Goal: Check status: Check status

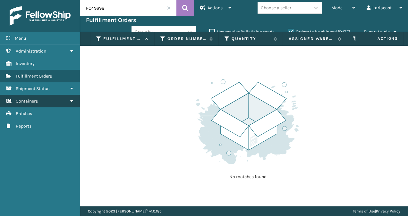
click at [47, 97] on link "Containers" at bounding box center [40, 101] width 80 height 13
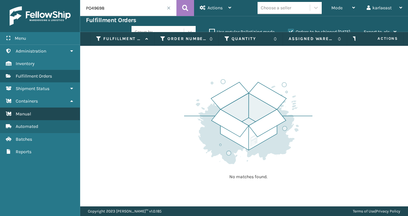
click at [48, 110] on link "Manual" at bounding box center [40, 114] width 80 height 13
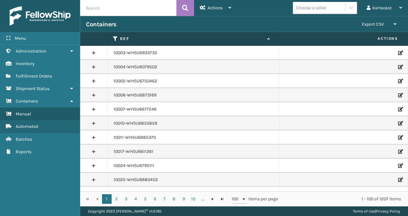
click at [96, 9] on input "text" at bounding box center [128, 8] width 96 height 16
paste input "PO49695"
type input "PO49695"
click at [188, 9] on icon at bounding box center [185, 8] width 6 height 10
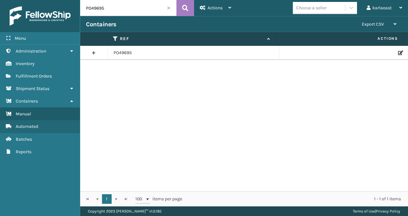
click at [92, 53] on link at bounding box center [93, 53] width 27 height 10
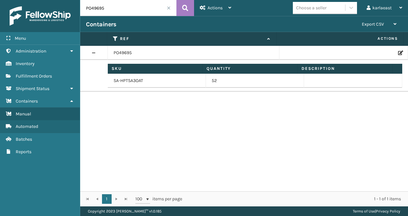
click at [398, 53] on icon at bounding box center [400, 53] width 4 height 4
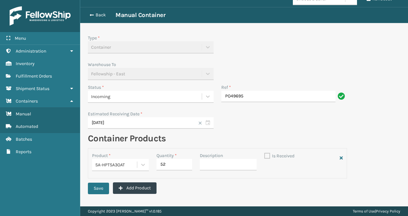
scroll to position [13, 0]
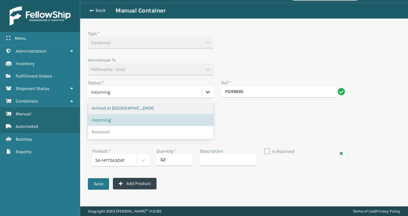
click at [206, 91] on icon at bounding box center [208, 92] width 6 height 6
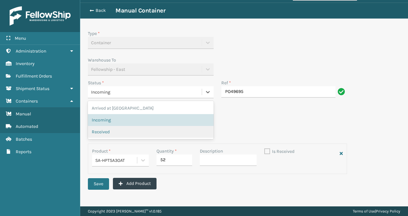
click at [131, 132] on div "Received" at bounding box center [151, 132] width 118 height 7
checkbox input "true"
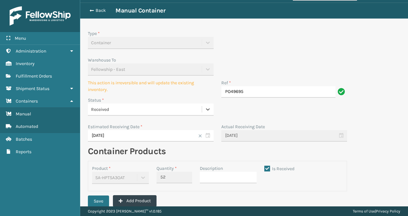
scroll to position [31, 0]
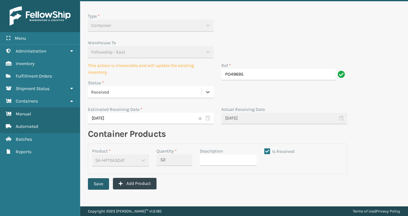
click at [103, 185] on button "Save" at bounding box center [98, 184] width 21 height 12
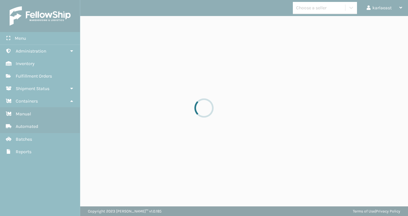
scroll to position [0, 0]
